Goal: Navigation & Orientation: Find specific page/section

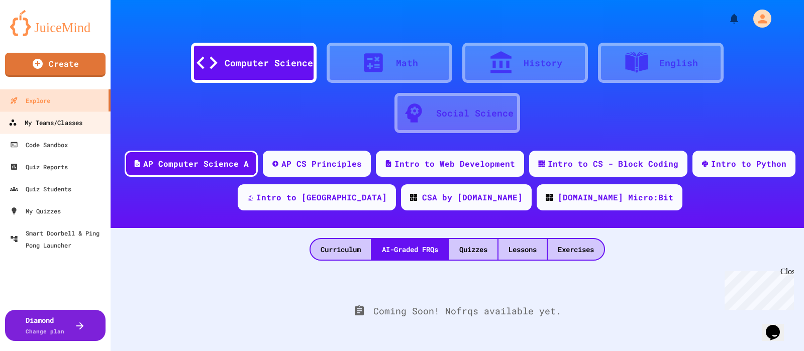
click at [68, 127] on div "My Teams/Classes" at bounding box center [46, 123] width 74 height 13
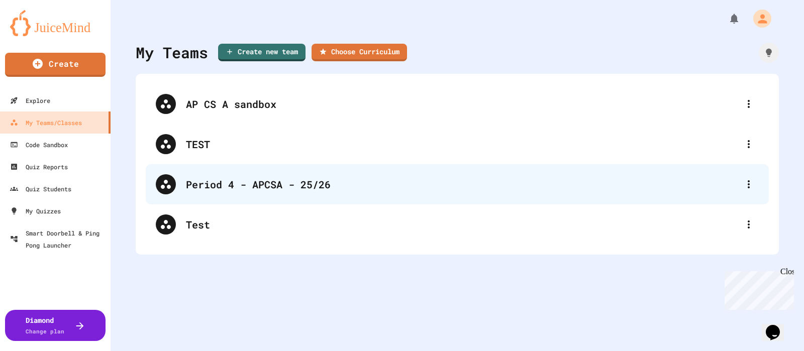
click at [286, 184] on div "Period 4 - APCSA - 25/26" at bounding box center [462, 184] width 553 height 15
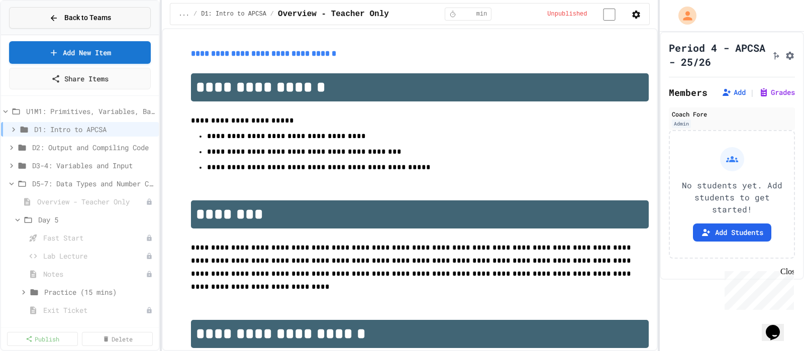
click at [92, 22] on span "Back to Teams" at bounding box center [87, 18] width 47 height 11
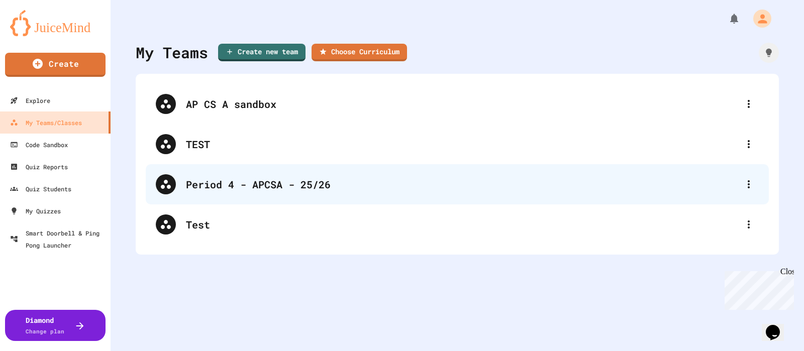
click at [227, 189] on div "Period 4 - APCSA - 25/26" at bounding box center [462, 184] width 553 height 15
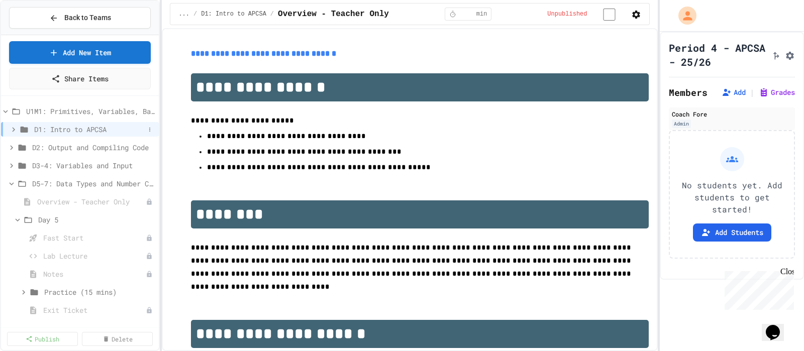
click at [57, 134] on div "D1: Intro to APCSA" at bounding box center [80, 129] width 158 height 15
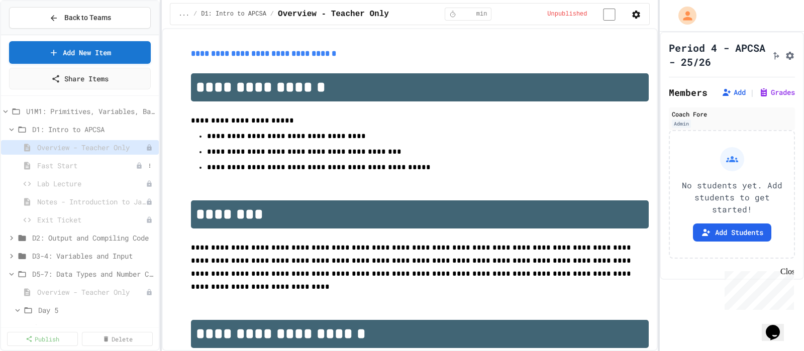
click at [45, 165] on span "Fast Start" at bounding box center [86, 165] width 98 height 11
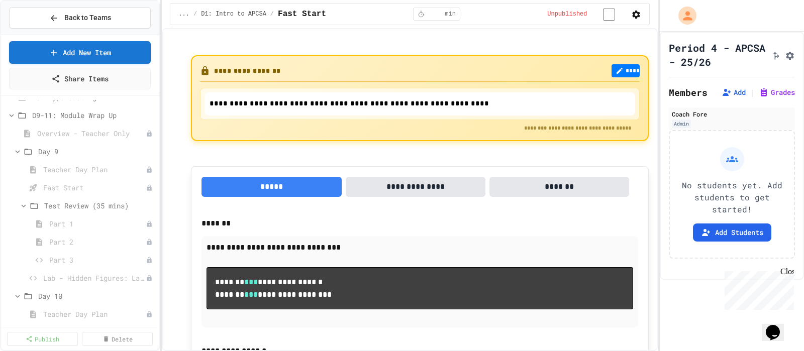
scroll to position [356, 0]
